Goal: Task Accomplishment & Management: Complete application form

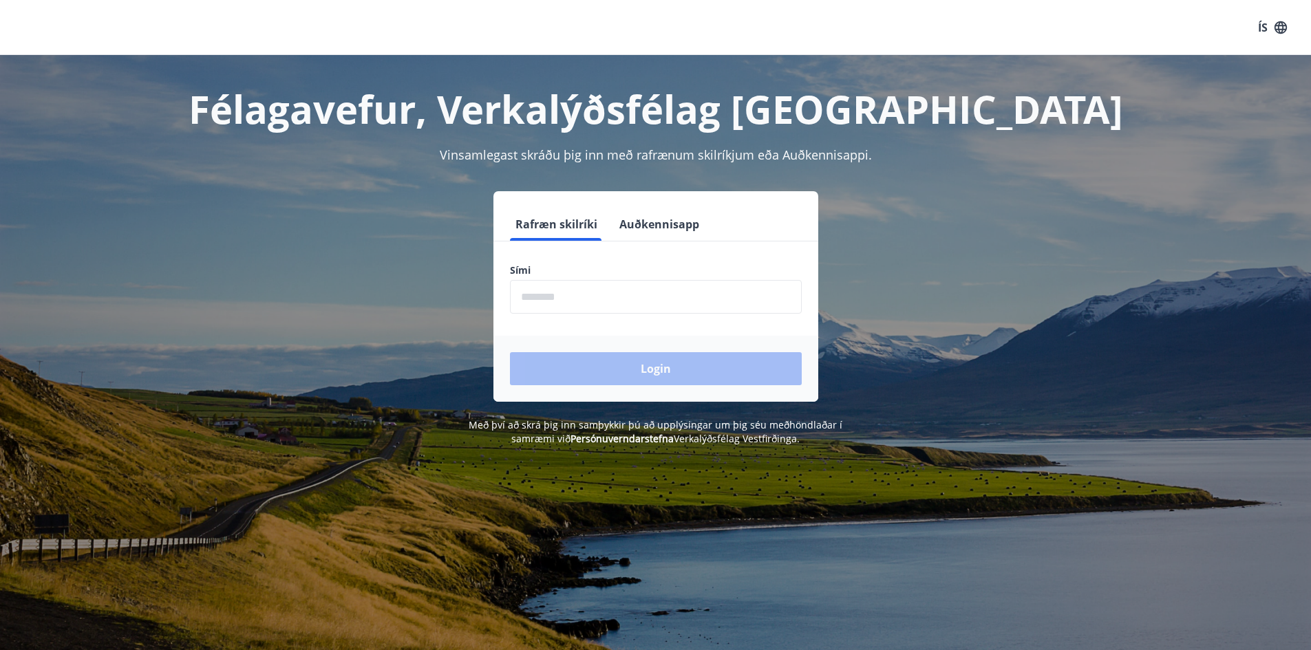
click at [680, 298] on input "phone" at bounding box center [656, 297] width 292 height 34
type input "********"
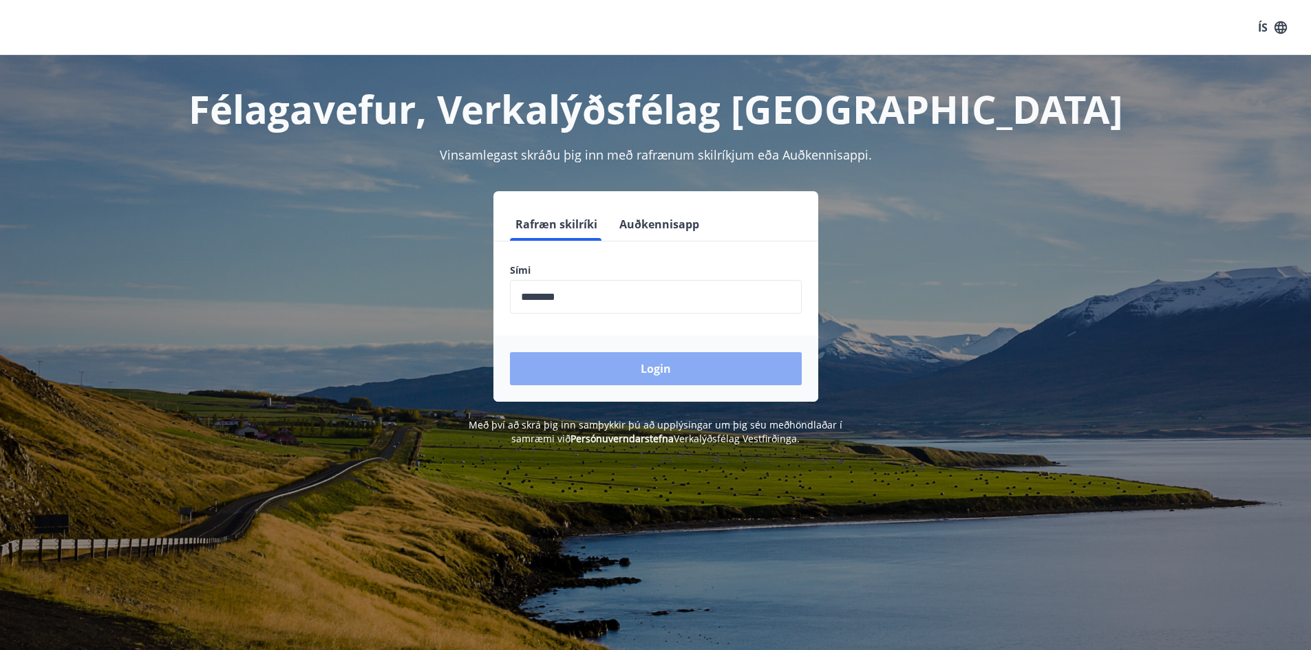
click at [638, 371] on button "Login" at bounding box center [656, 368] width 292 height 33
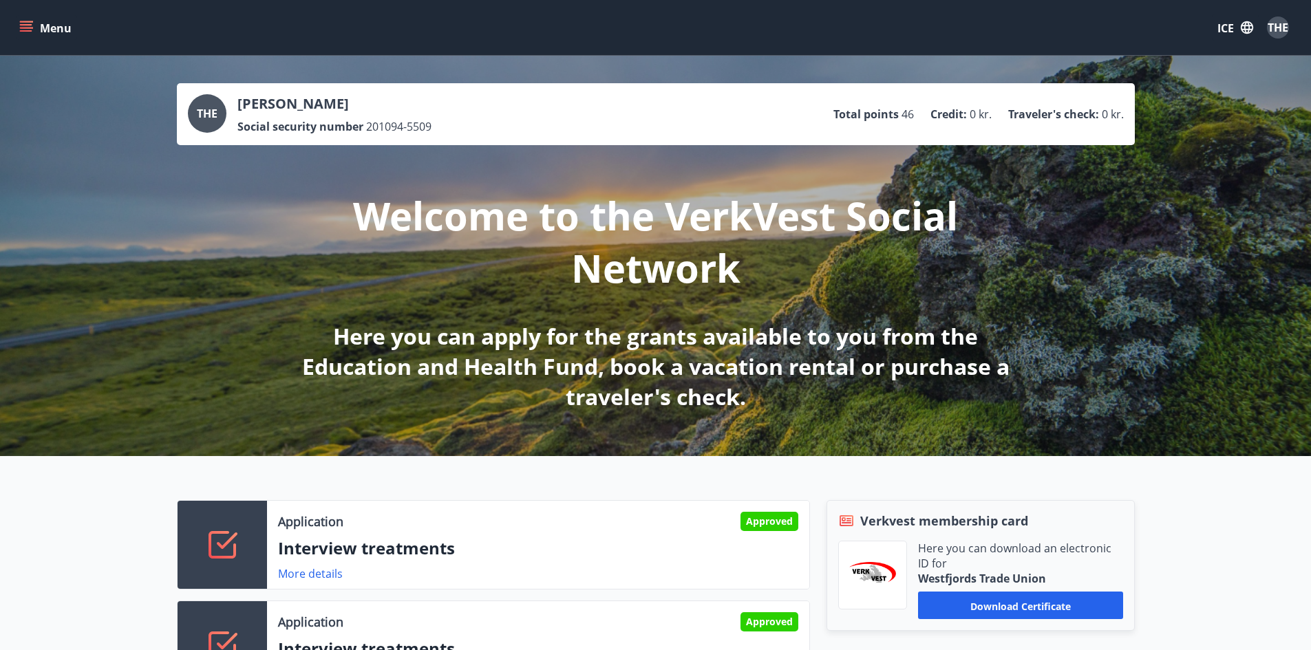
click at [52, 28] on font "Menu" at bounding box center [56, 28] width 32 height 15
click at [771, 309] on div "Welcome to the VerkVest Social Network Here you can apply for the grants availa…" at bounding box center [655, 278] width 771 height 267
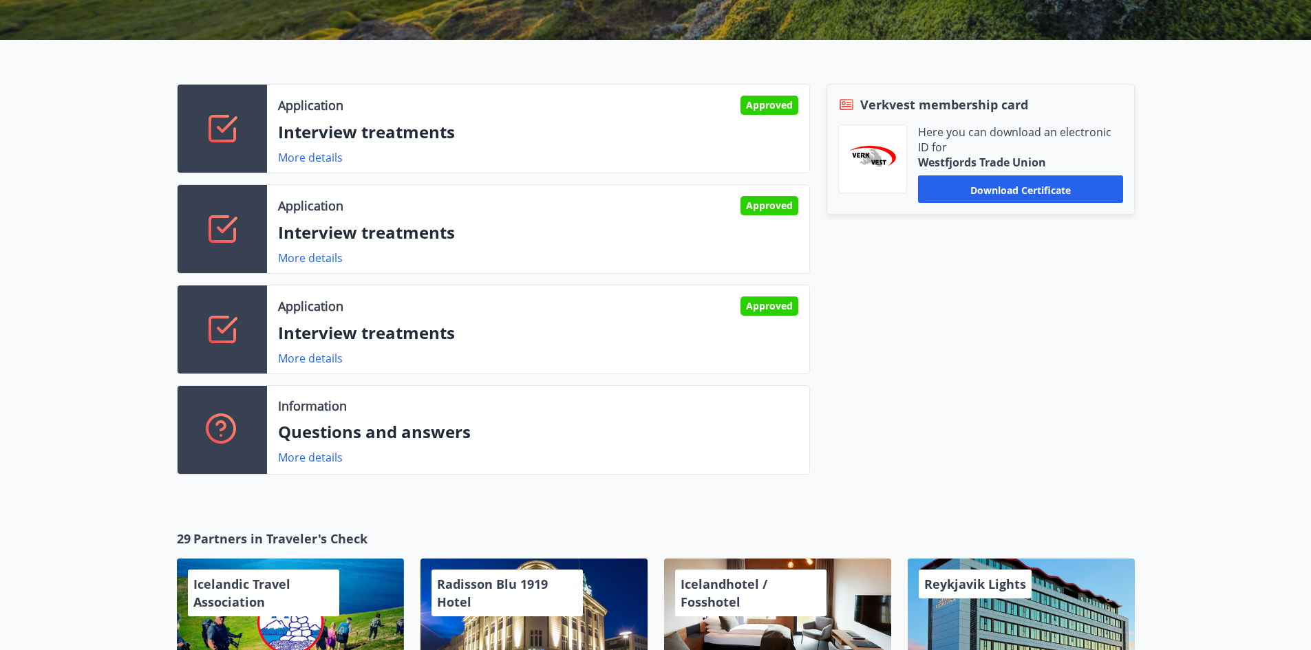
scroll to position [417, 0]
click at [326, 453] on font "More details" at bounding box center [310, 456] width 65 height 15
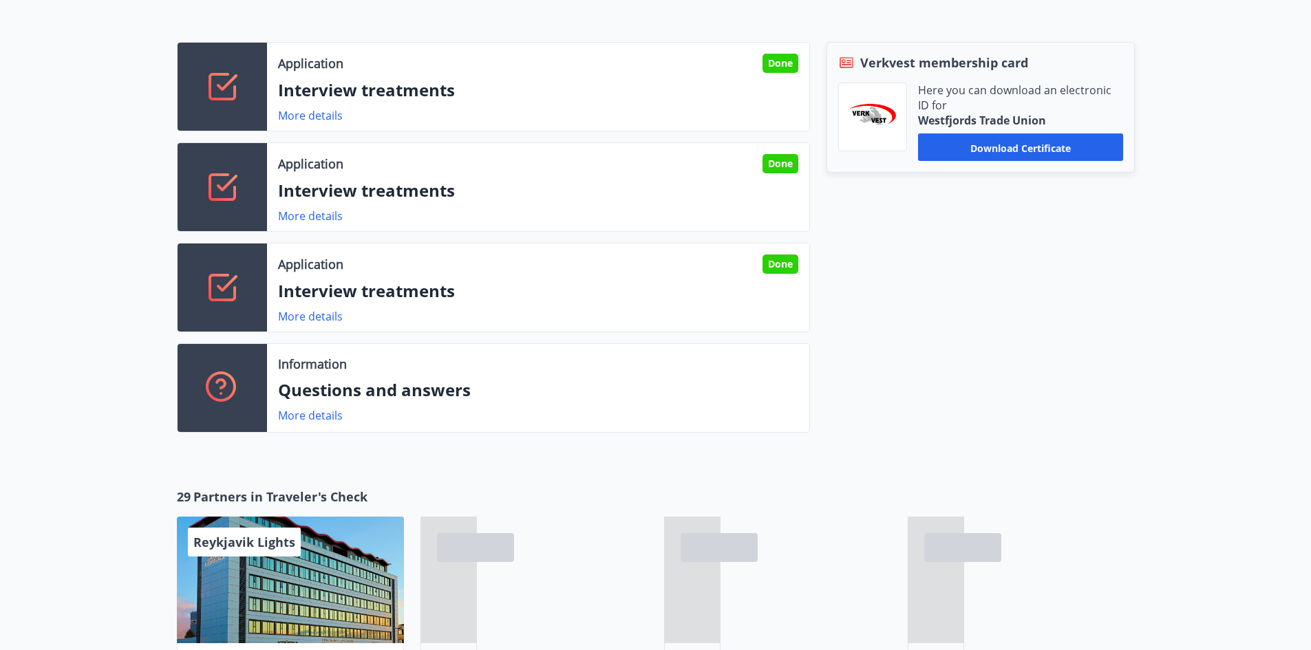
scroll to position [541, 0]
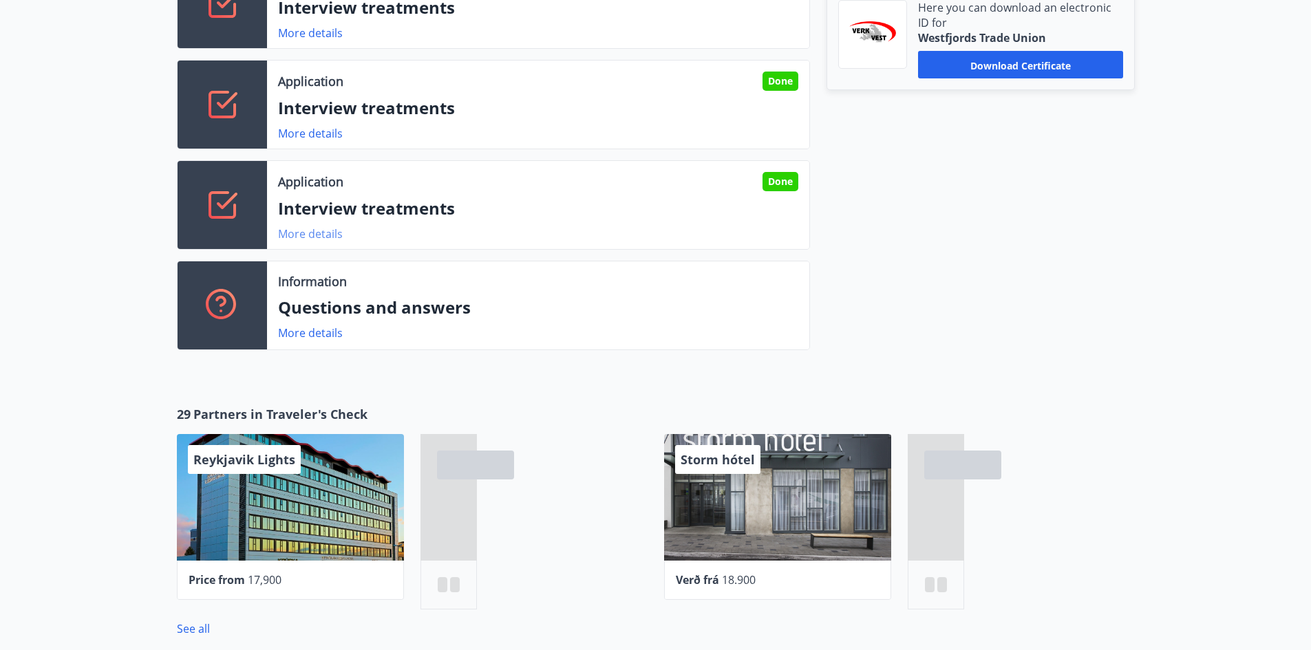
click at [311, 234] on font "More details" at bounding box center [310, 233] width 65 height 15
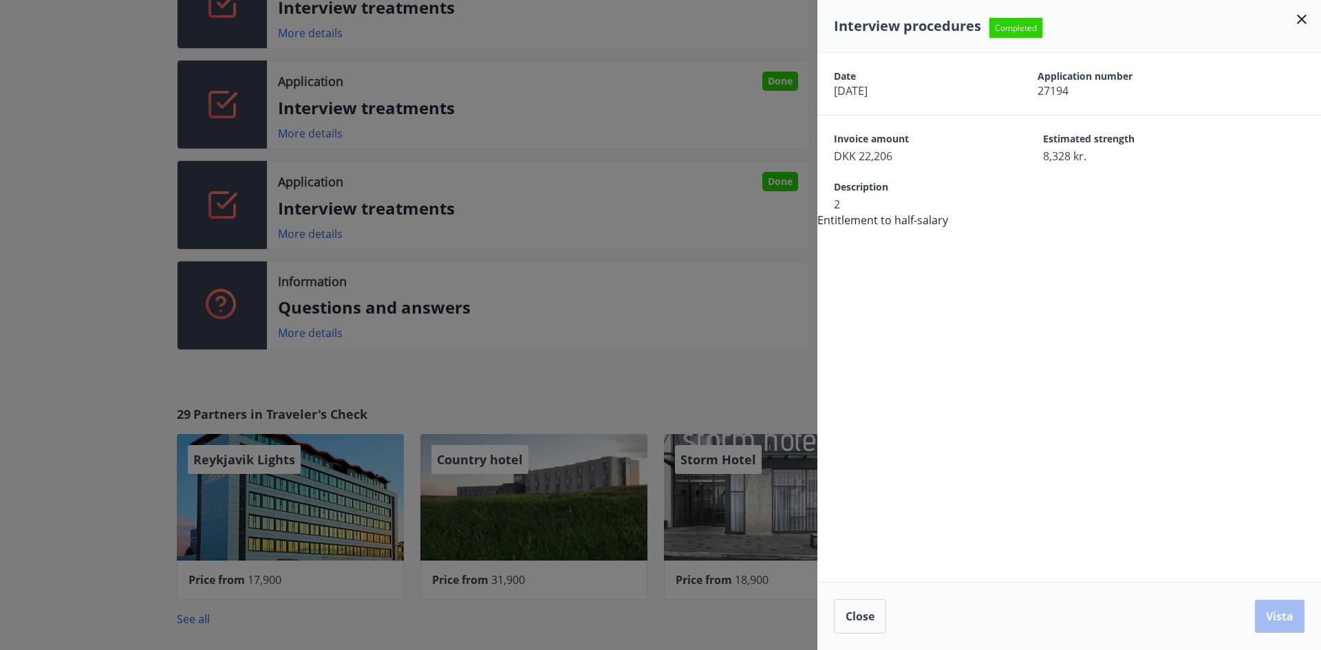
click at [1302, 23] on icon at bounding box center [1302, 19] width 17 height 17
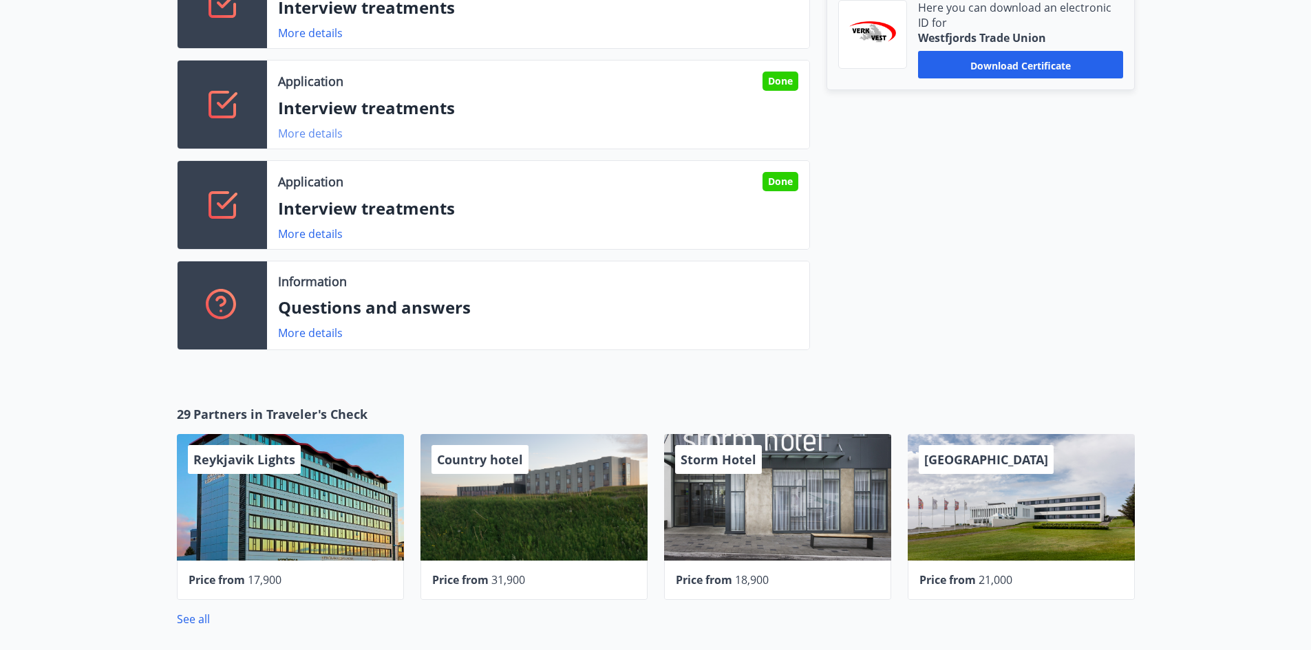
click at [323, 133] on font "More details" at bounding box center [310, 133] width 65 height 15
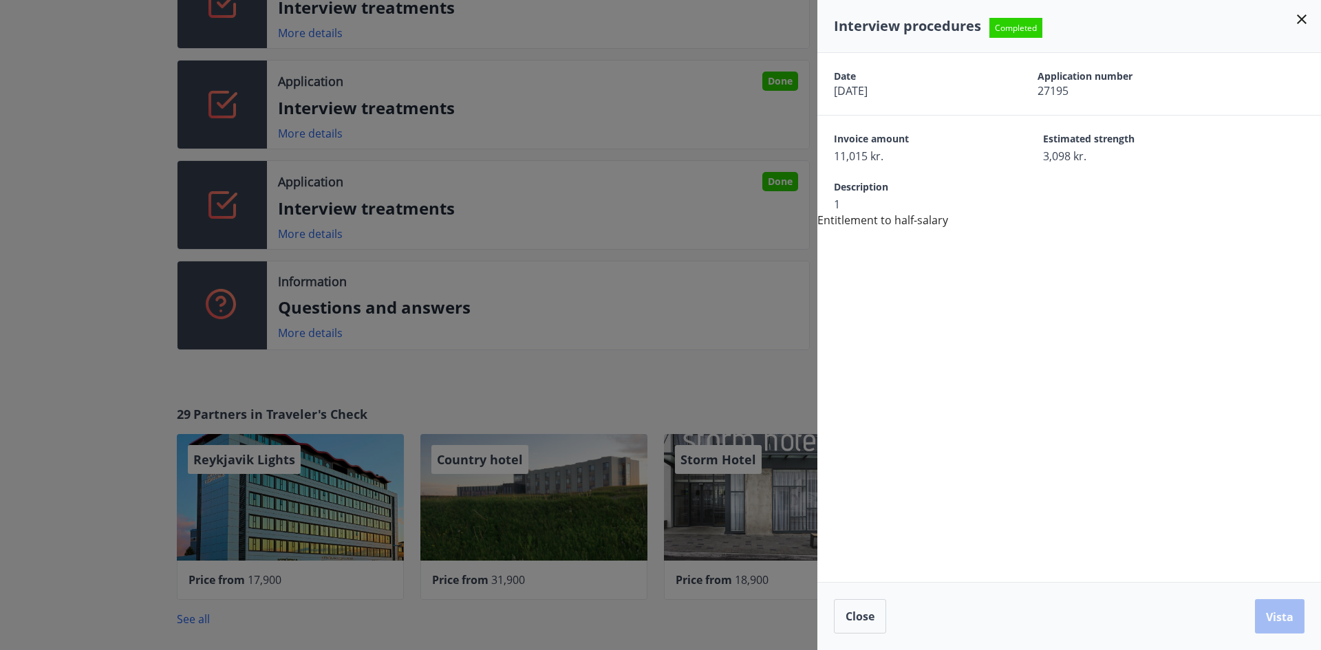
click at [1309, 20] on icon at bounding box center [1302, 19] width 17 height 17
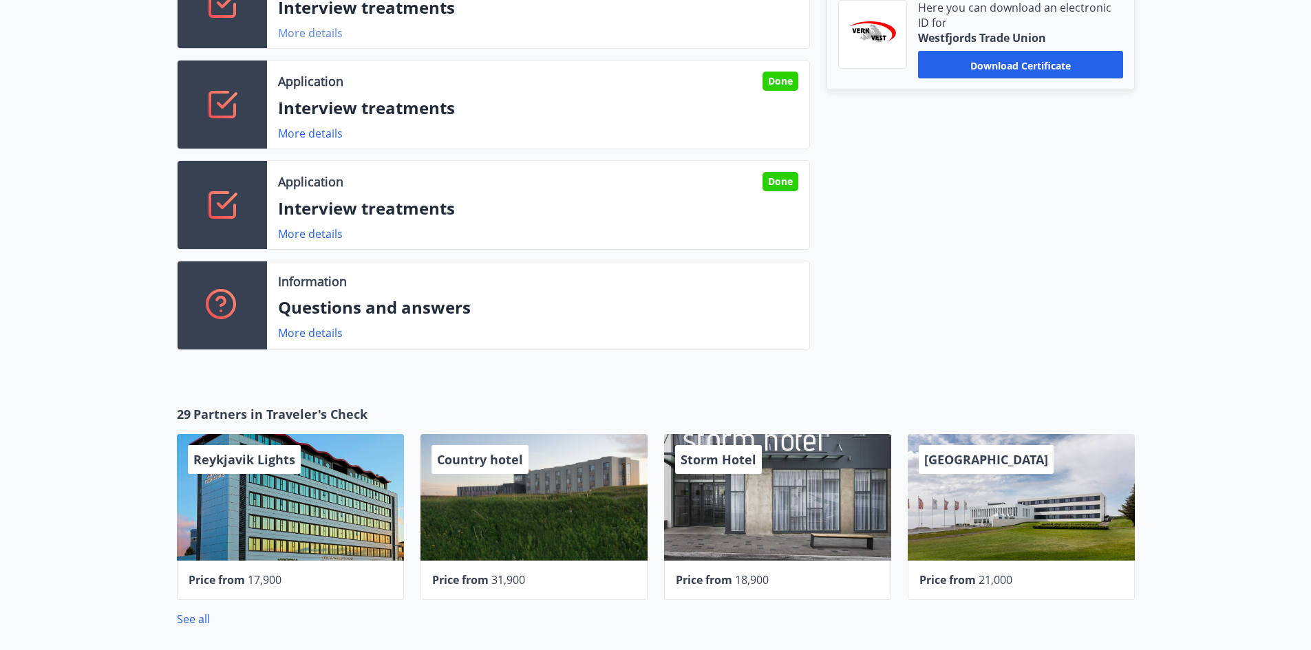
click at [329, 37] on font "More details" at bounding box center [310, 32] width 65 height 15
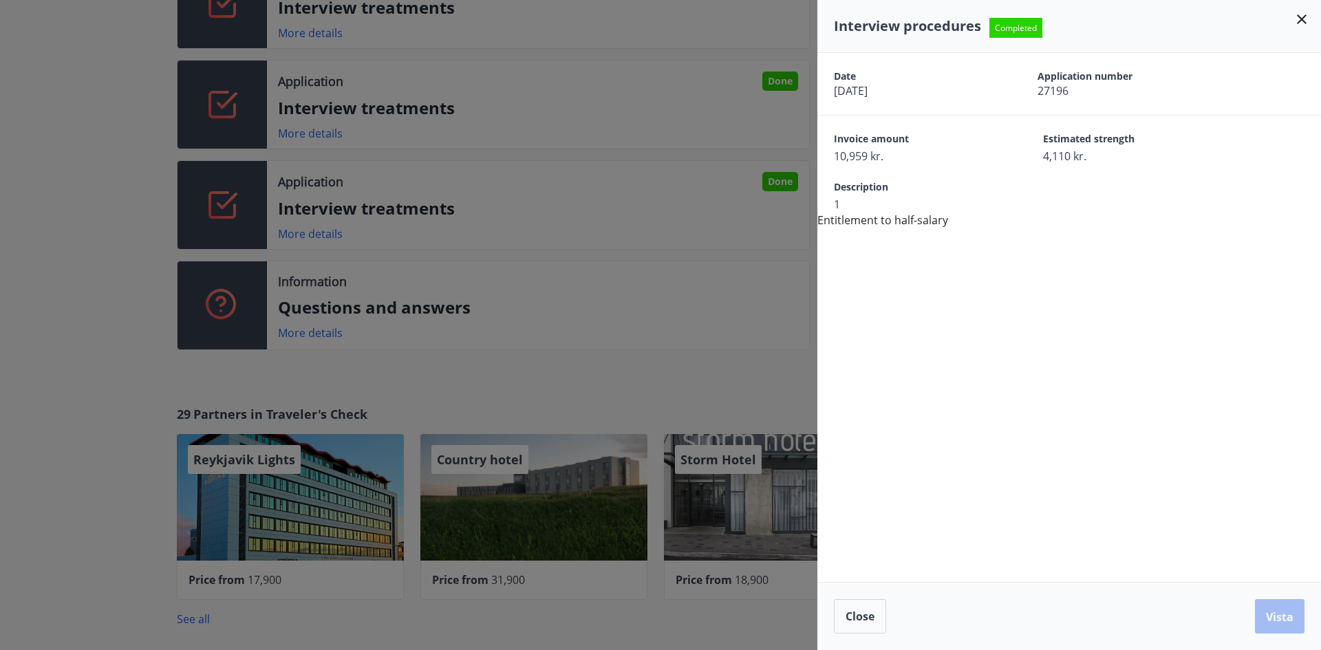
click at [1300, 25] on icon at bounding box center [1302, 19] width 17 height 17
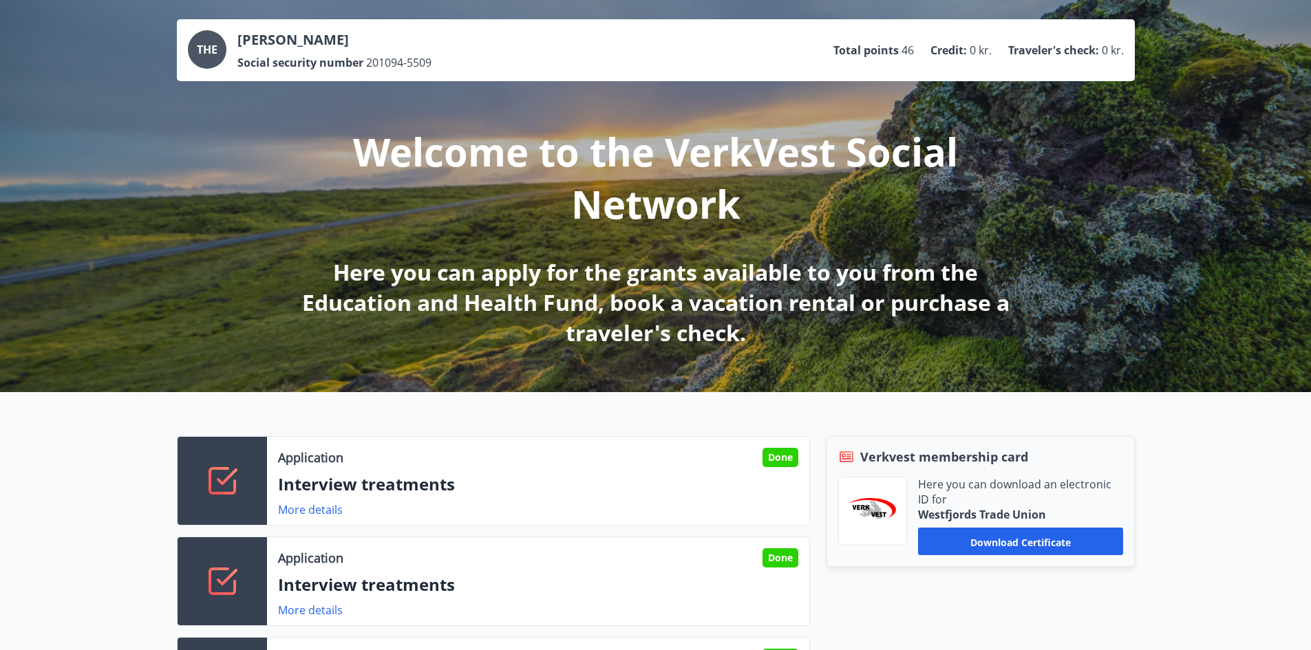
scroll to position [0, 0]
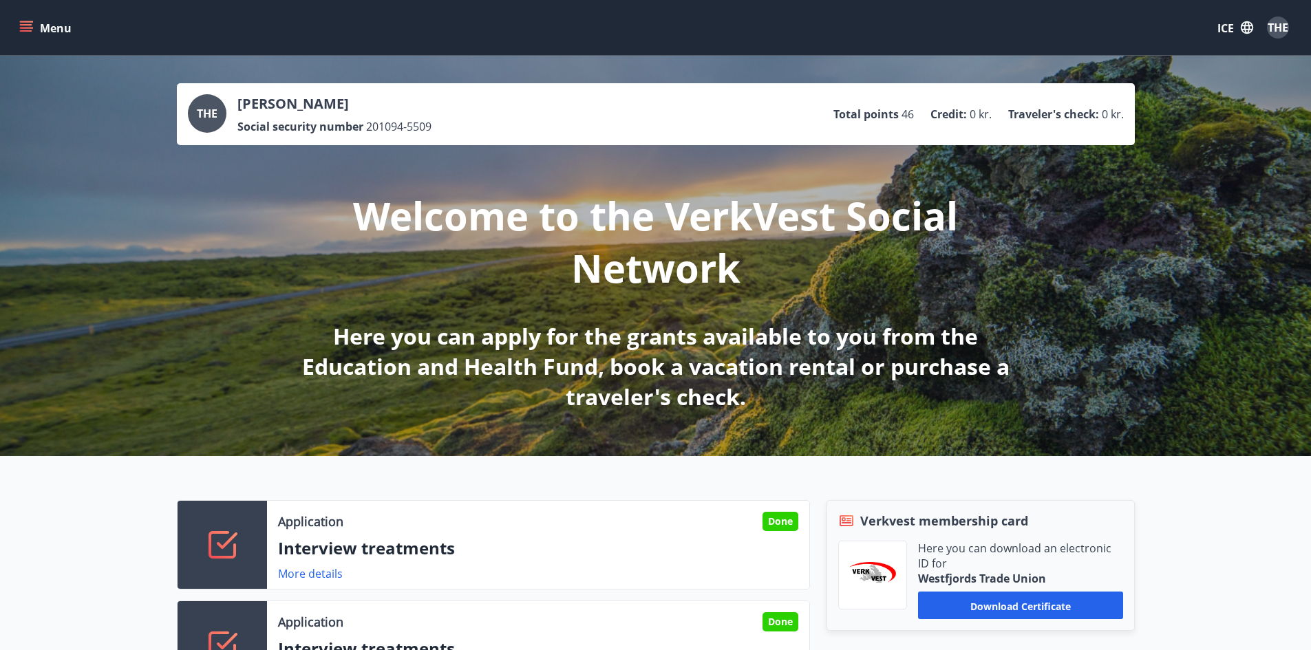
click at [311, 104] on font "Orla Frances Mallon" at bounding box center [292, 103] width 111 height 19
click at [311, 126] on font "Social security number" at bounding box center [300, 126] width 126 height 15
click at [1243, 34] on icon "button" at bounding box center [1246, 27] width 15 height 15
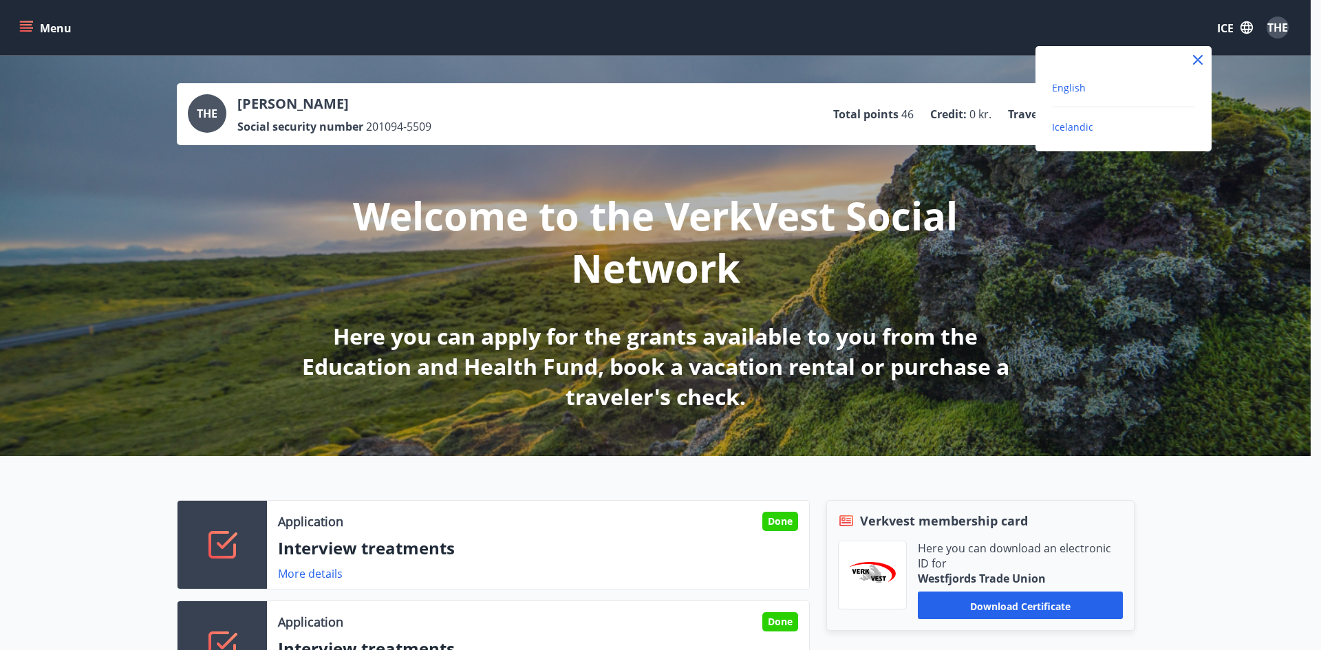
click at [1075, 82] on span "English" at bounding box center [1069, 87] width 34 height 13
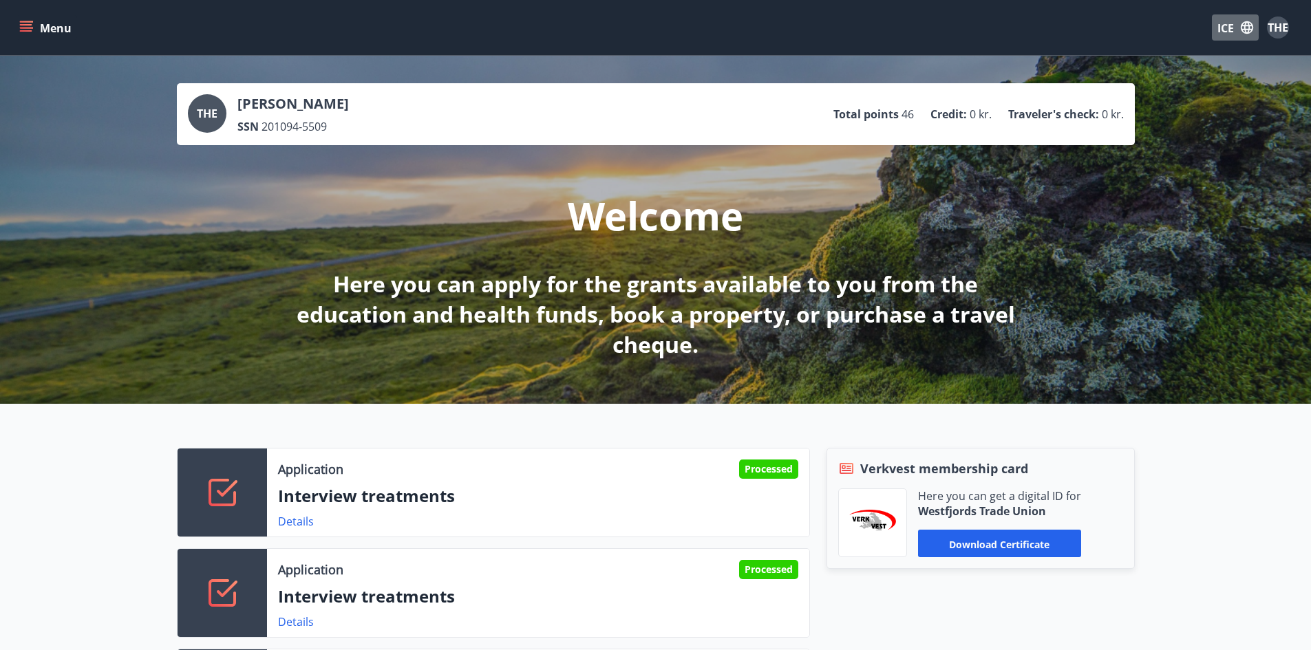
click at [1231, 35] on font "ICE" at bounding box center [1225, 28] width 17 height 15
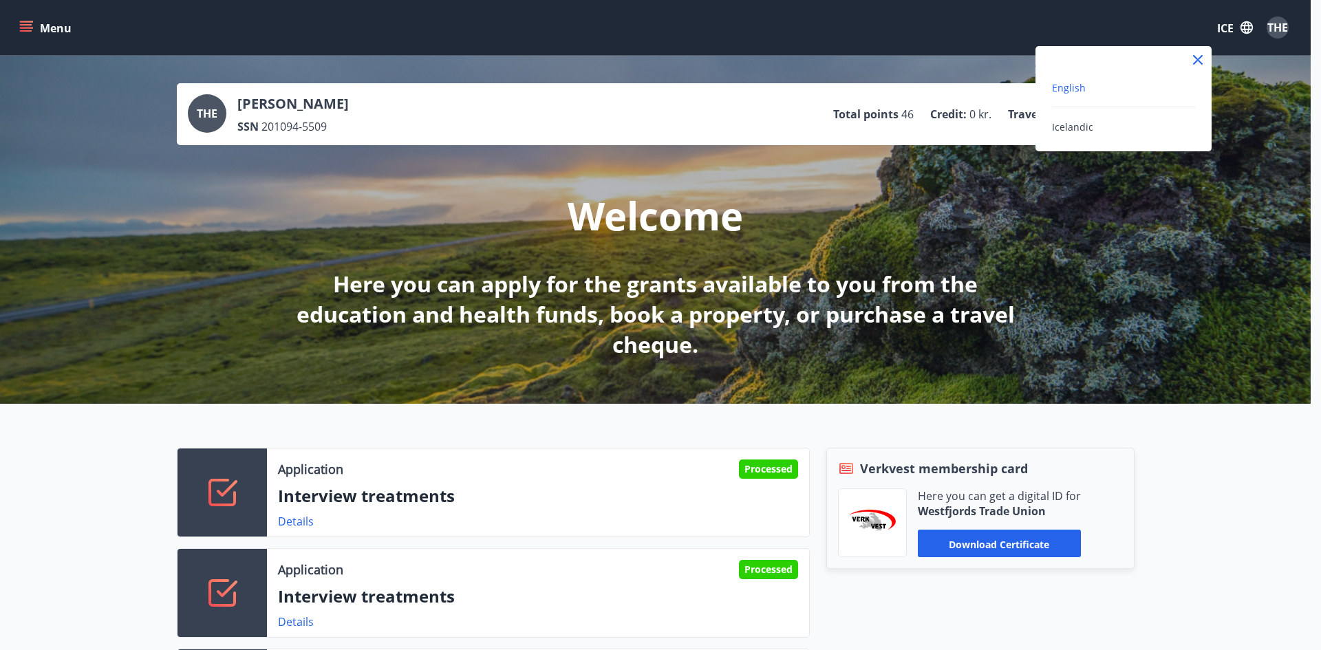
click at [1231, 35] on div at bounding box center [660, 325] width 1321 height 650
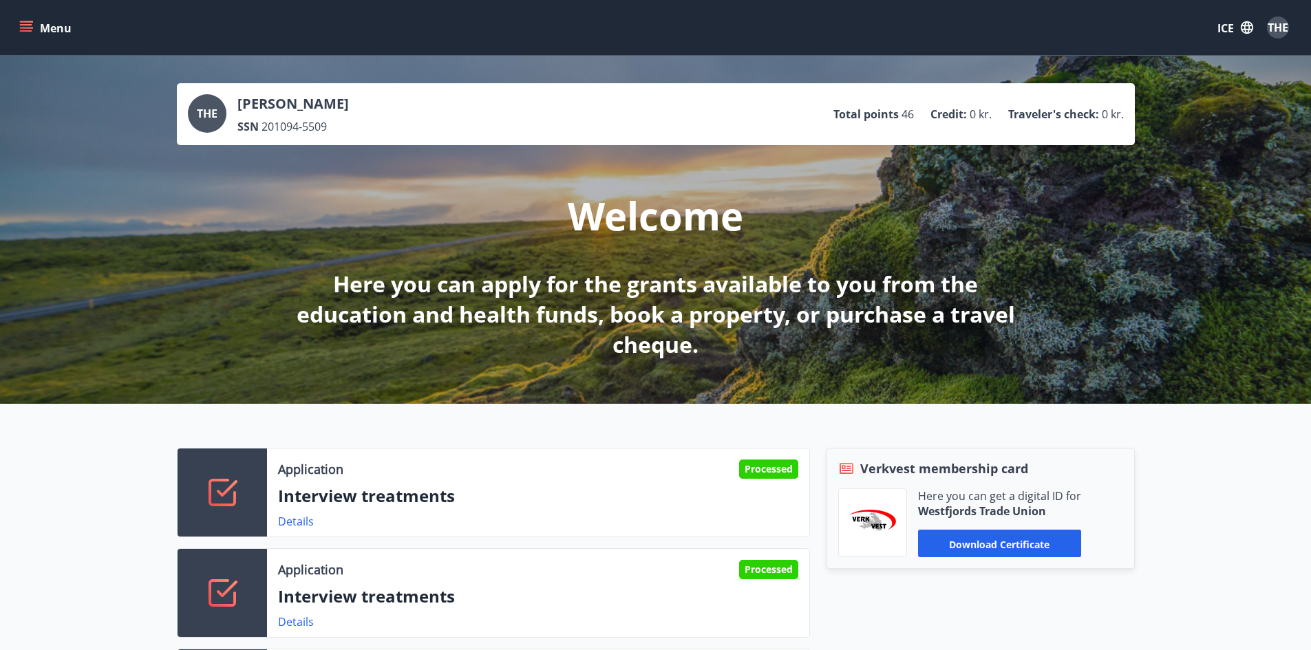
click at [52, 19] on font "Menu" at bounding box center [56, 27] width 32 height 17
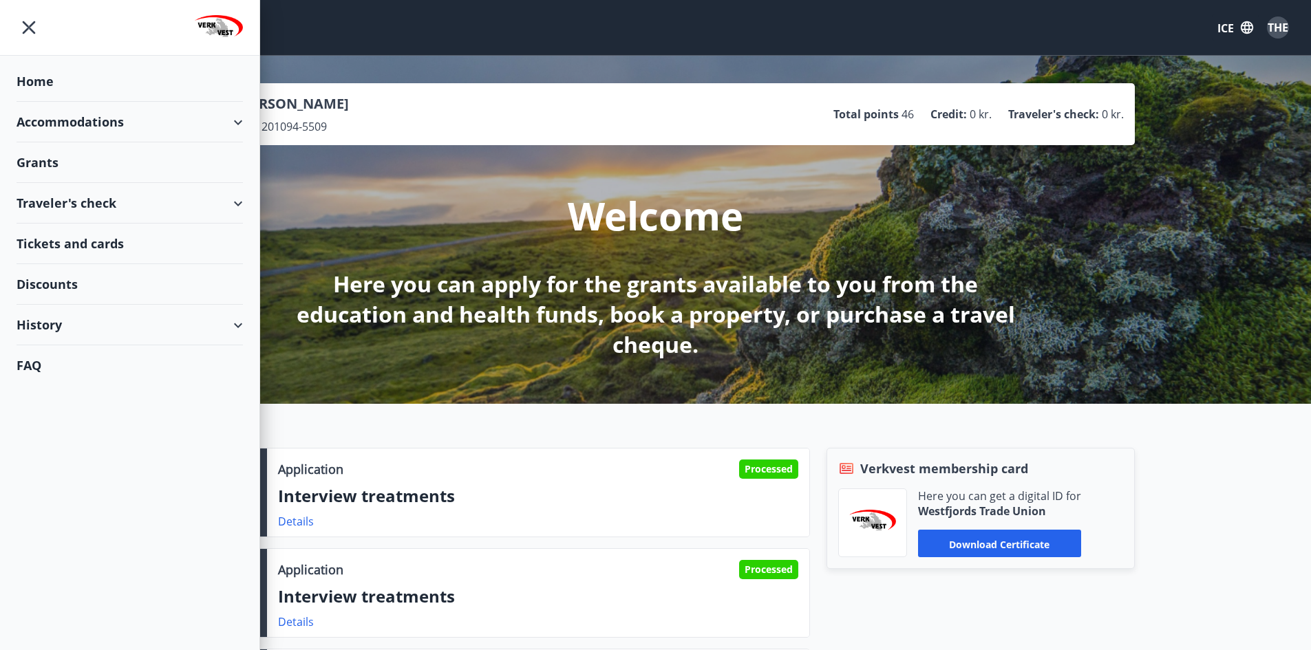
click at [87, 102] on div "Grants" at bounding box center [130, 81] width 226 height 41
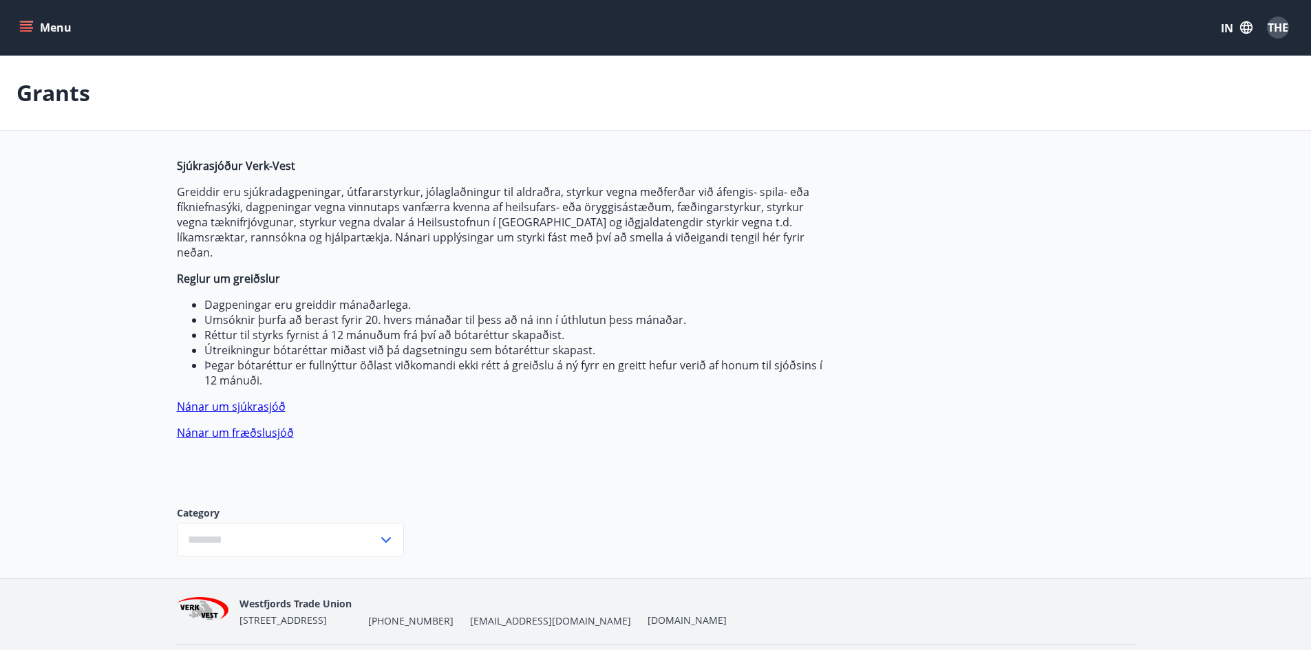
type input "***"
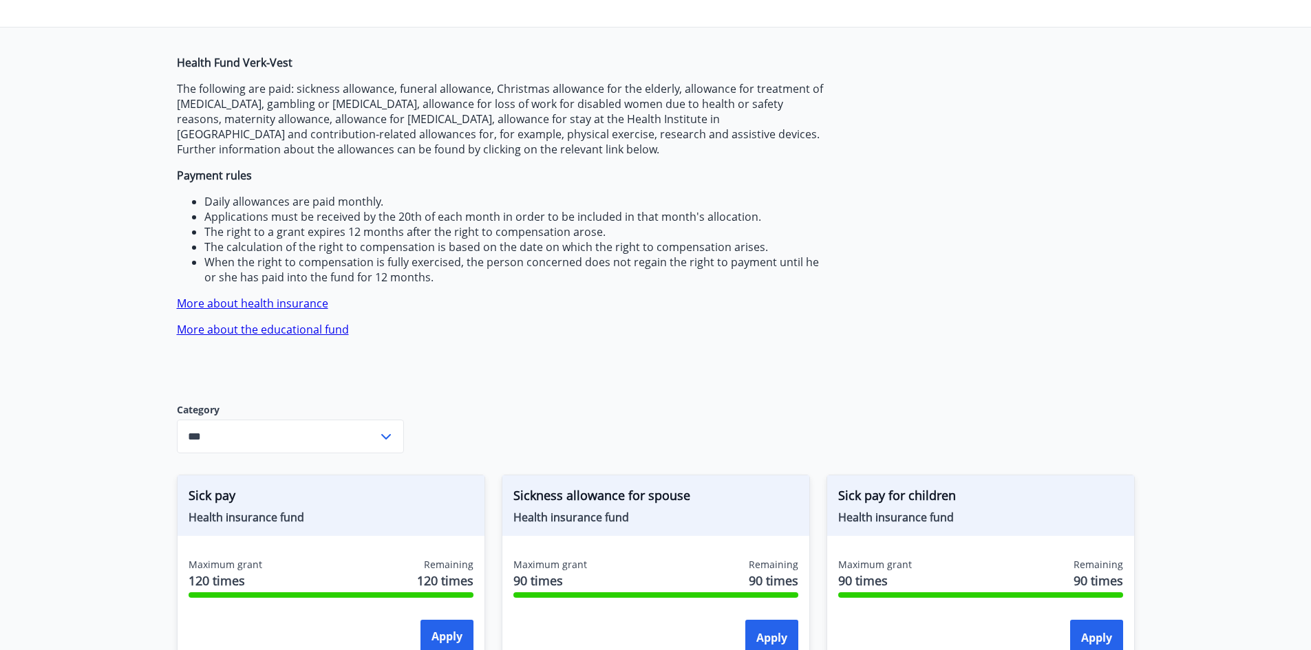
scroll to position [102, 0]
